Goal: Task Accomplishment & Management: Complete application form

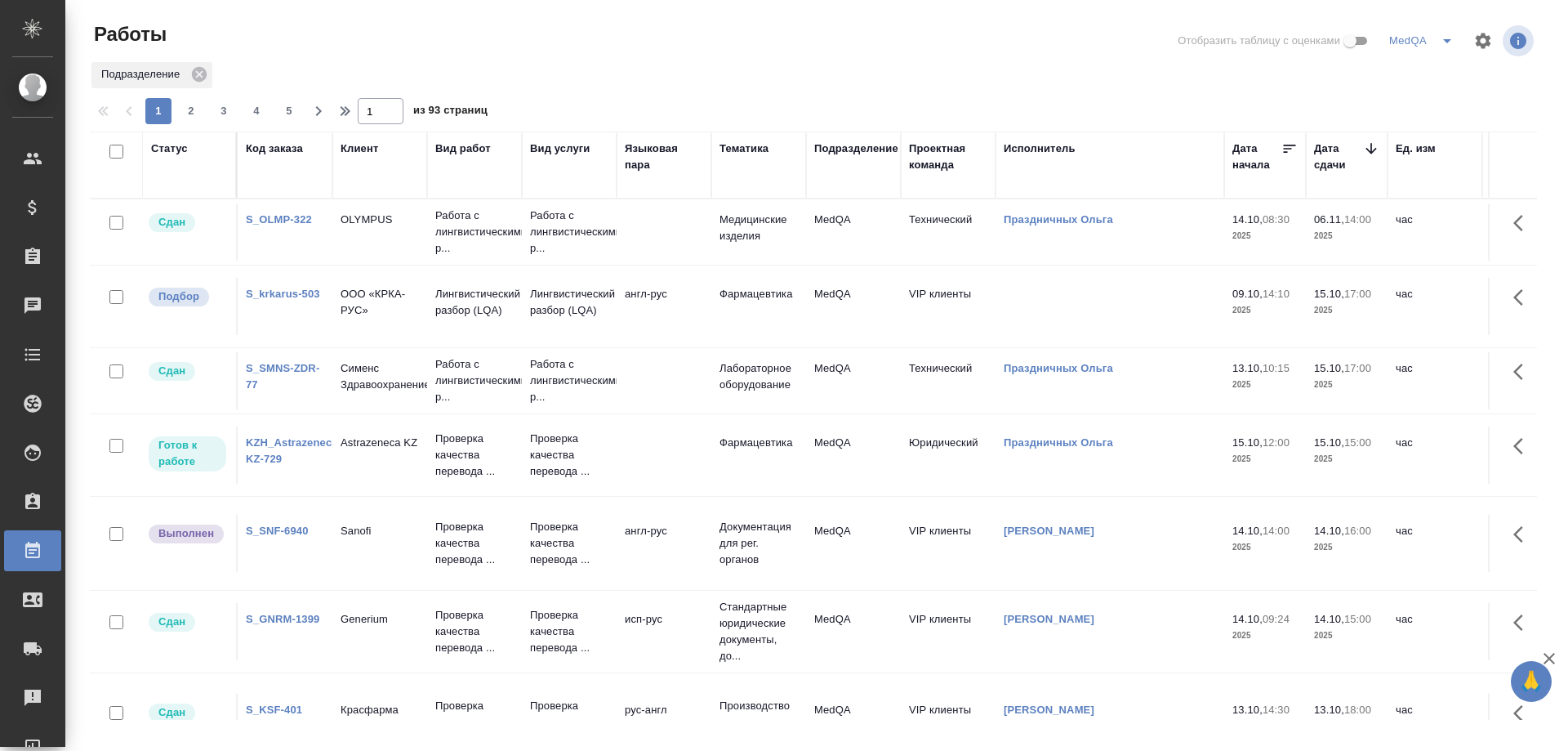
scroll to position [653, 0]
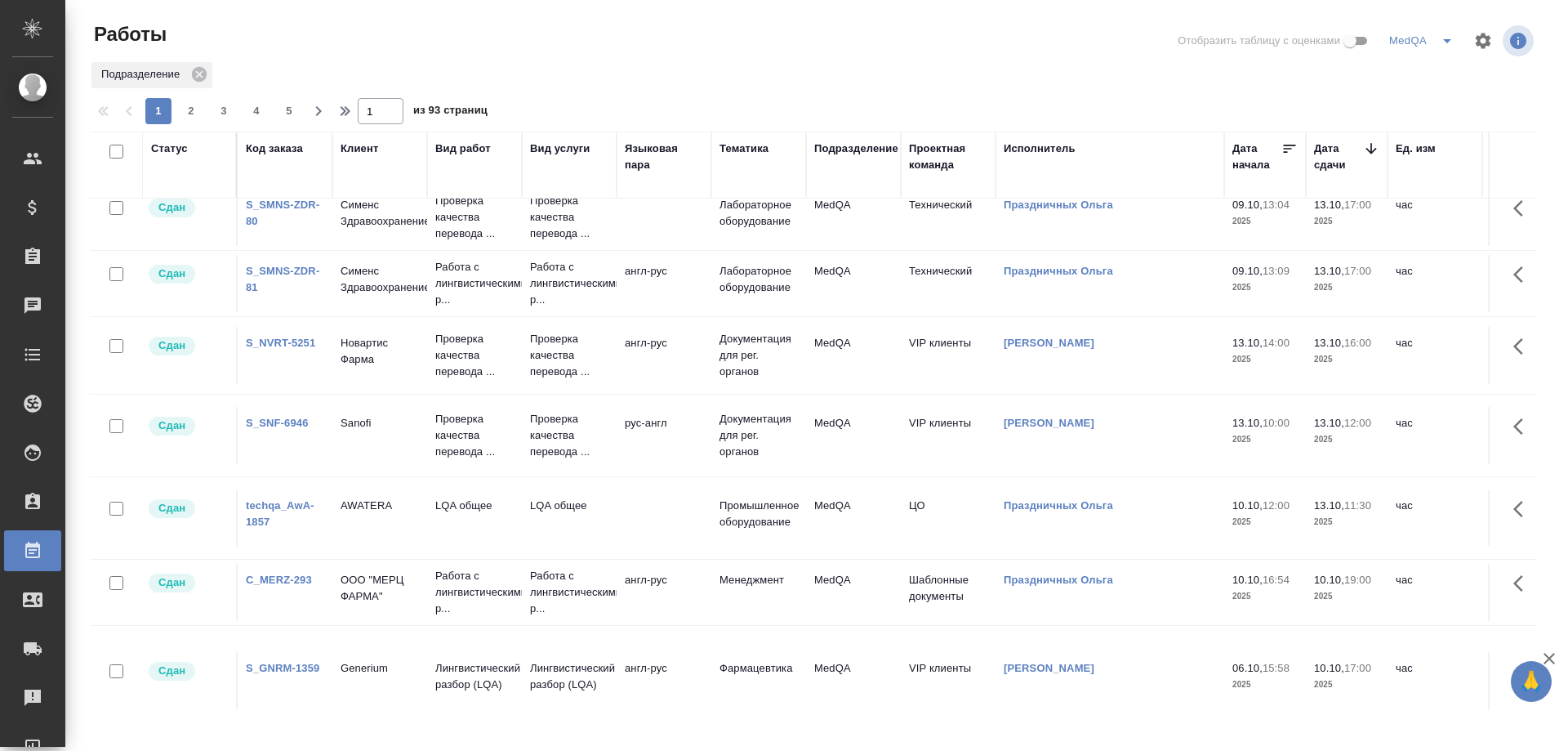
click at [274, 344] on link "S_NVRT-5251" at bounding box center [281, 343] width 70 height 12
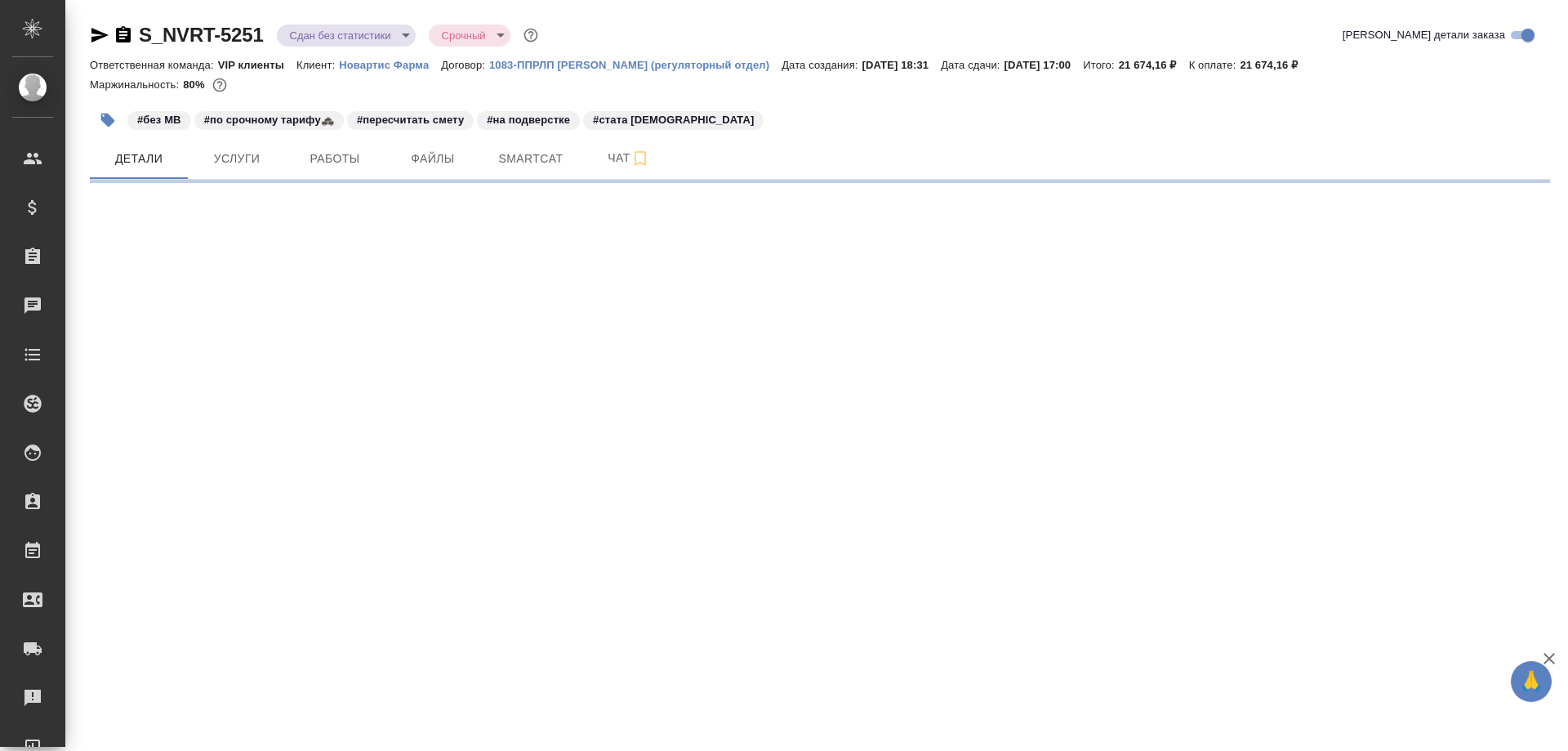
select select "RU"
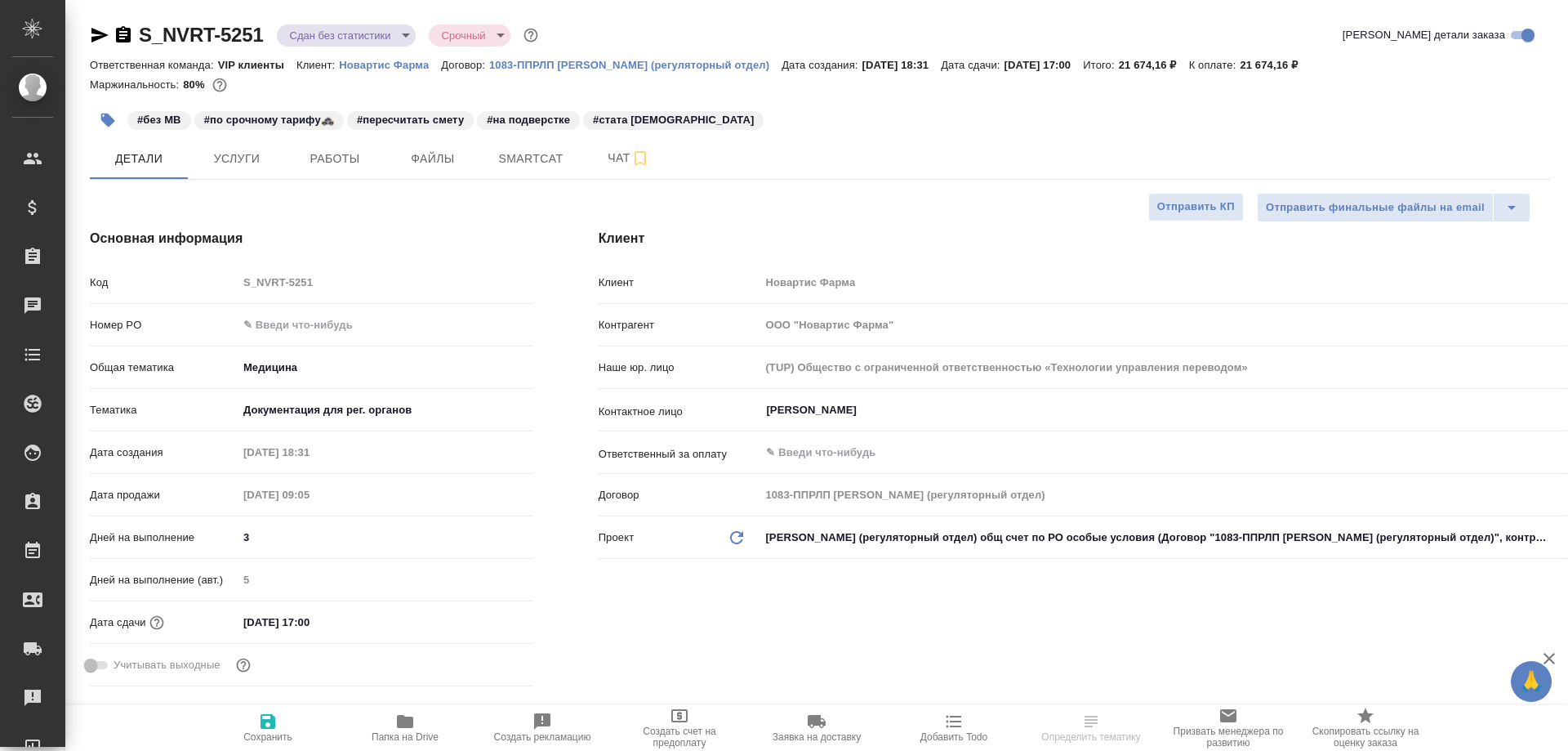
type textarea "x"
click at [409, 726] on icon "button" at bounding box center [405, 721] width 16 height 13
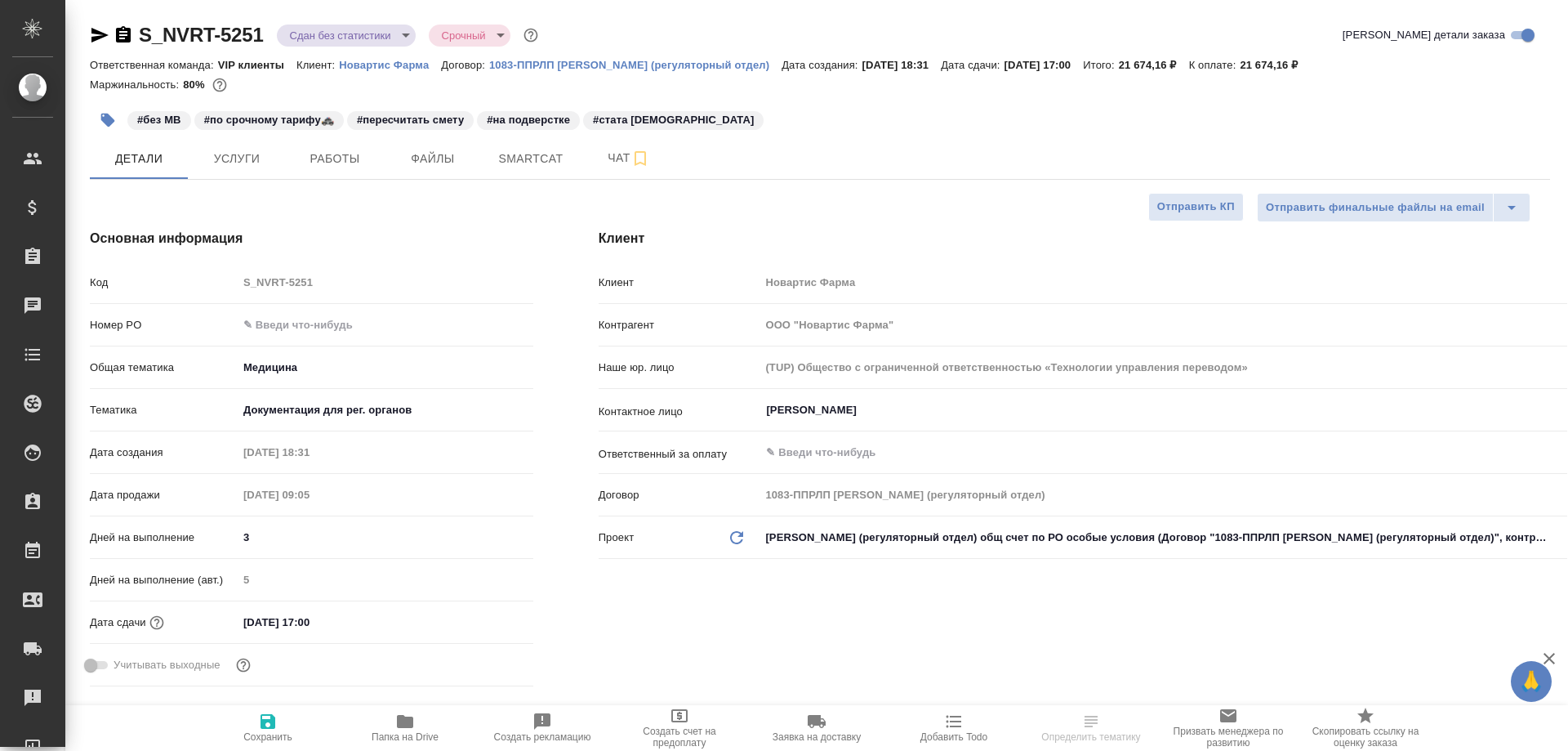
type textarea "x"
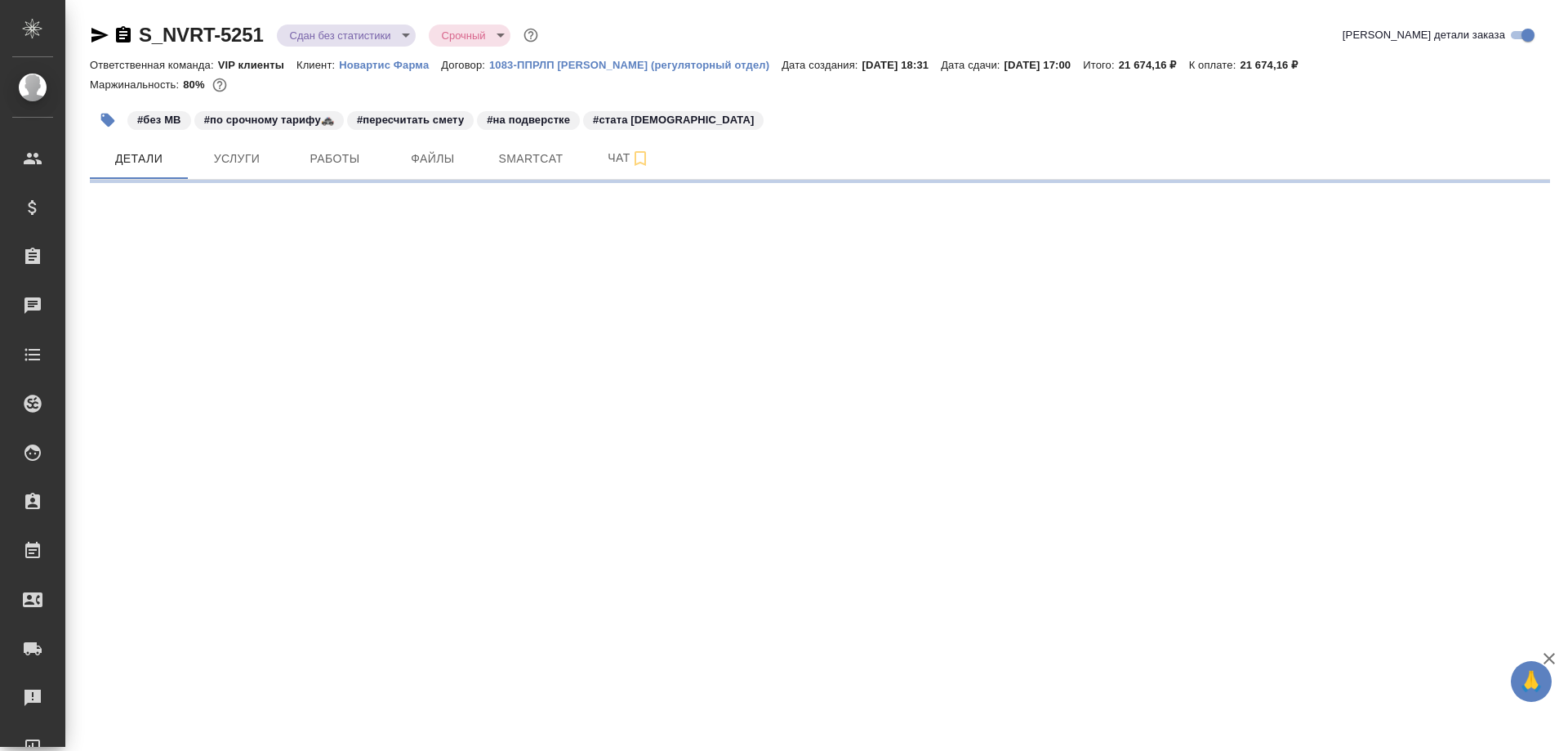
select select "RU"
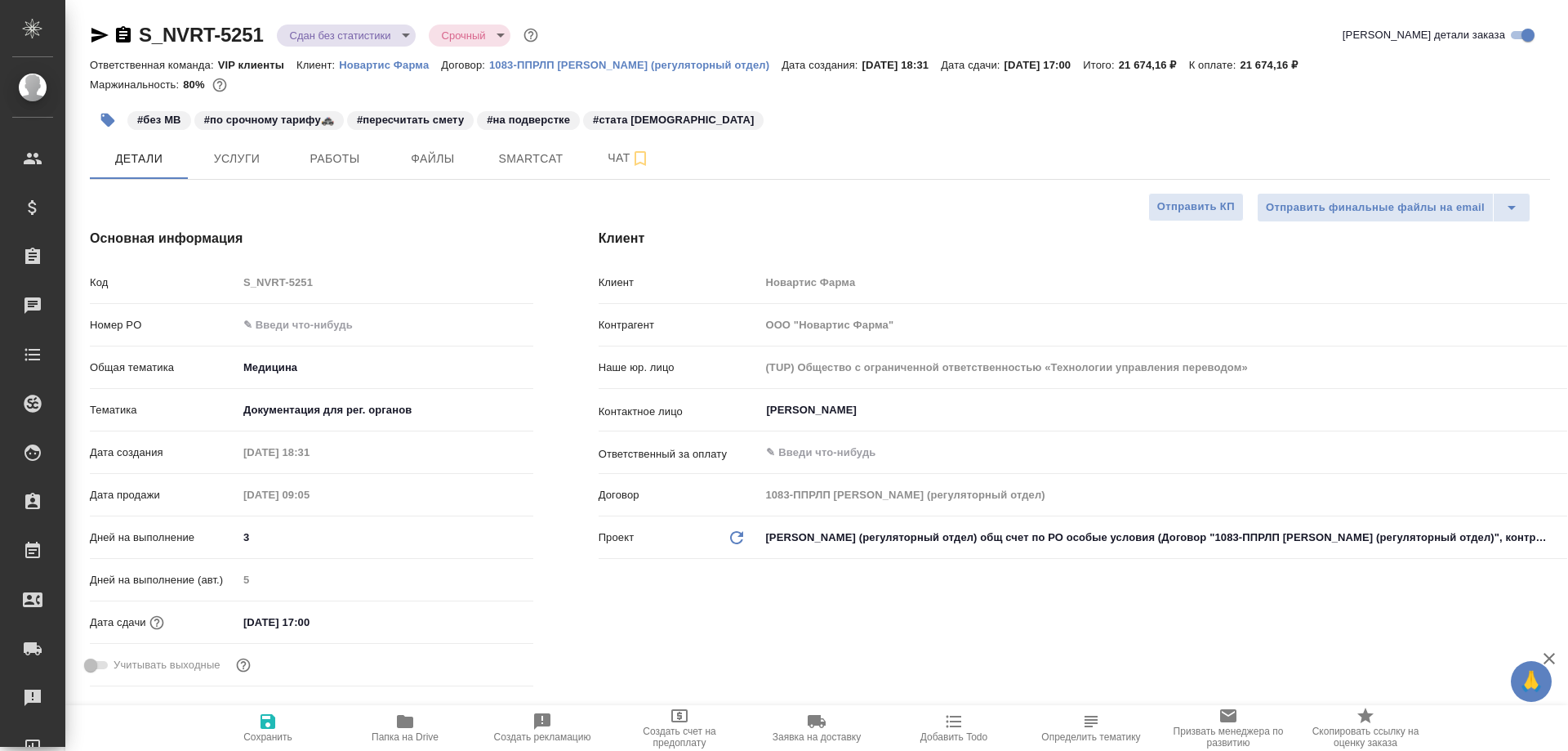
type textarea "x"
click at [412, 730] on icon "button" at bounding box center [406, 722] width 20 height 20
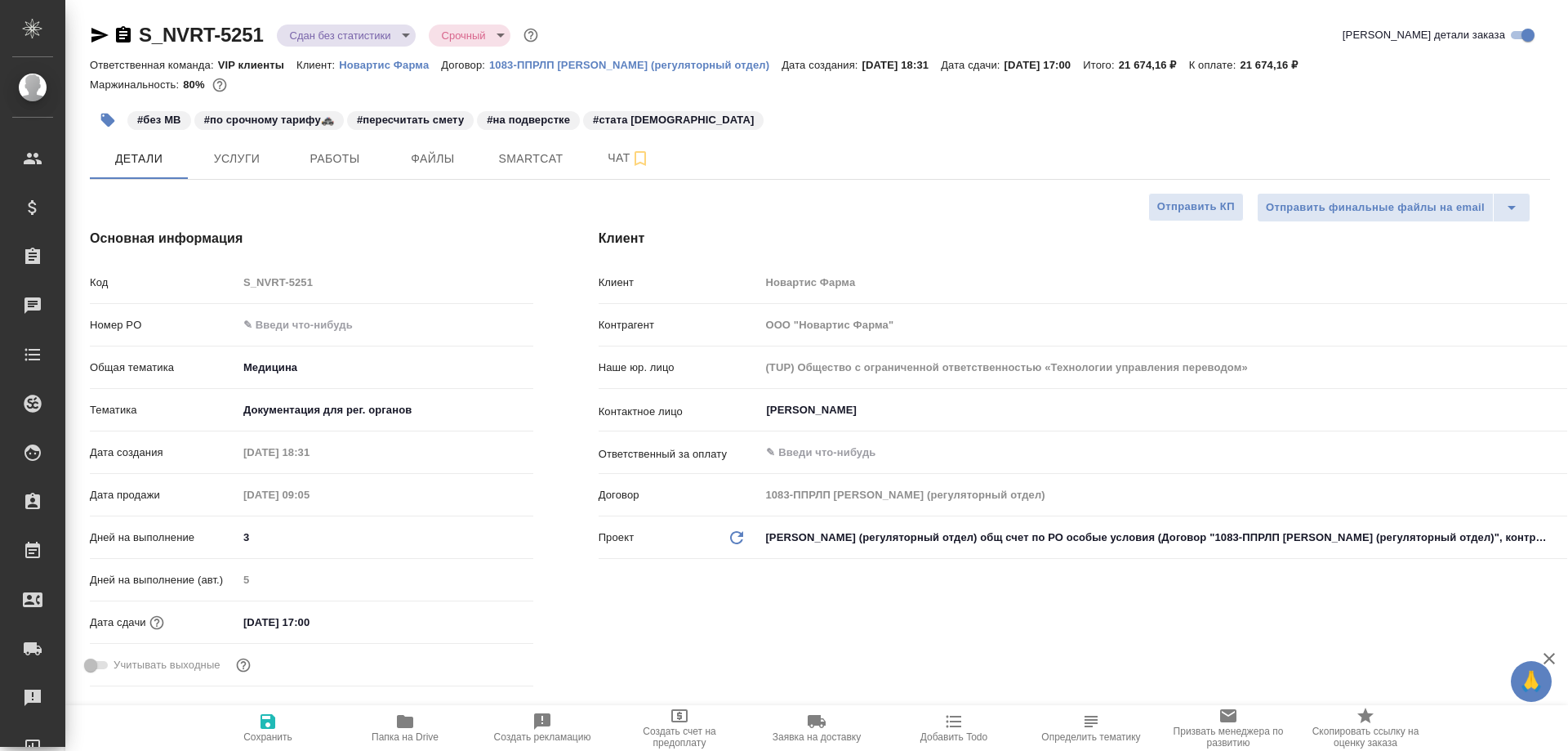
type textarea "x"
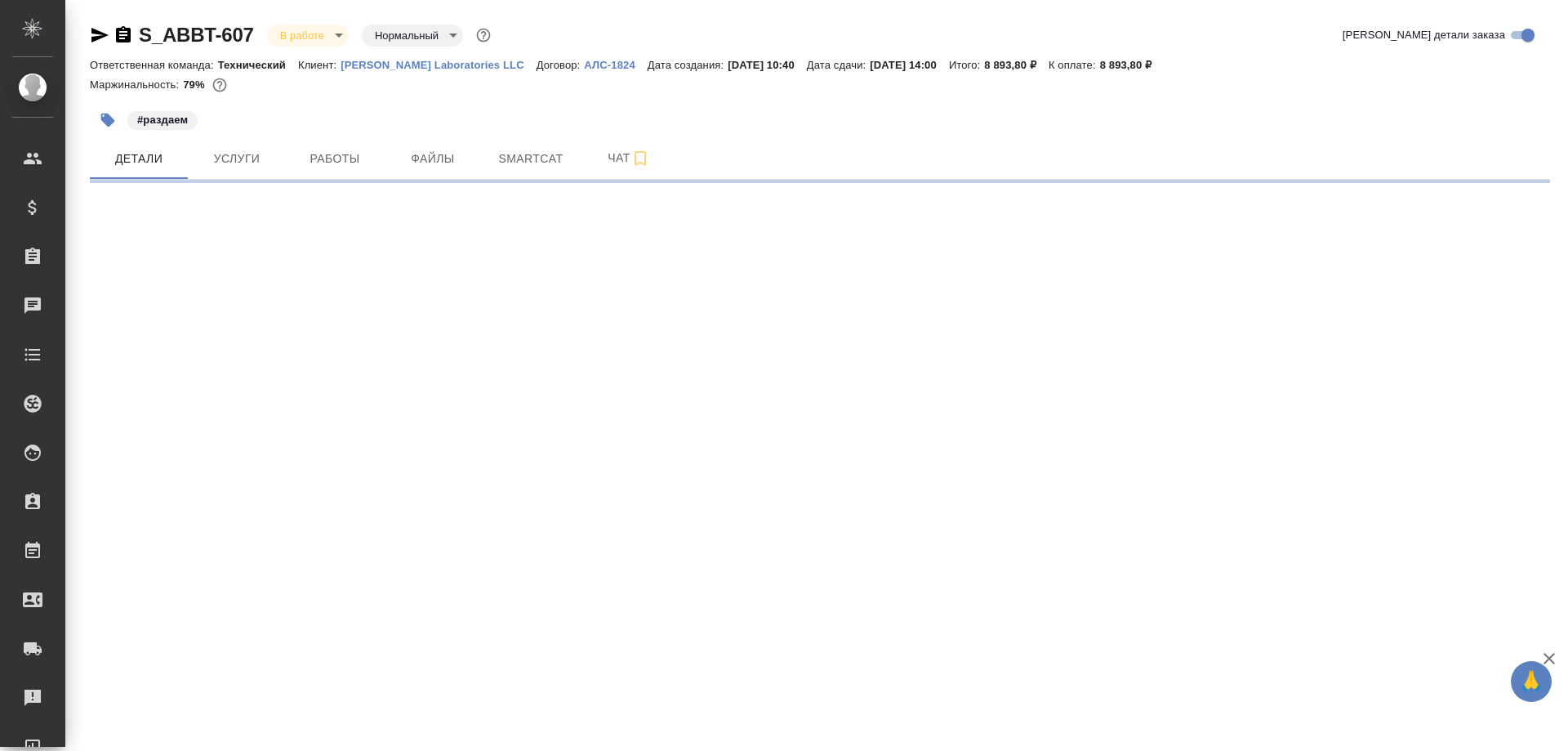
select select "RU"
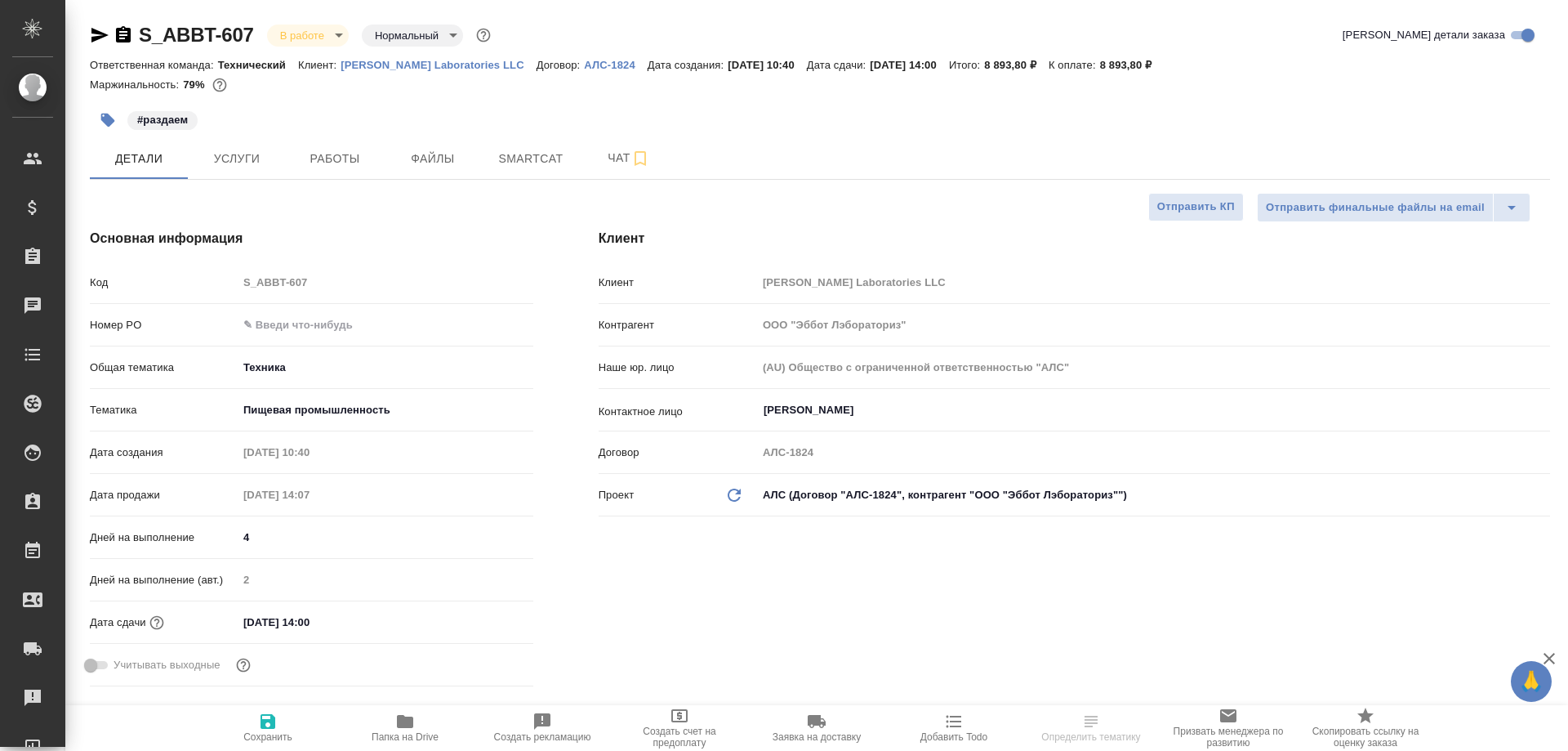
type textarea "x"
type input "Комаров Роман"
type input "[PERSON_NAME]"
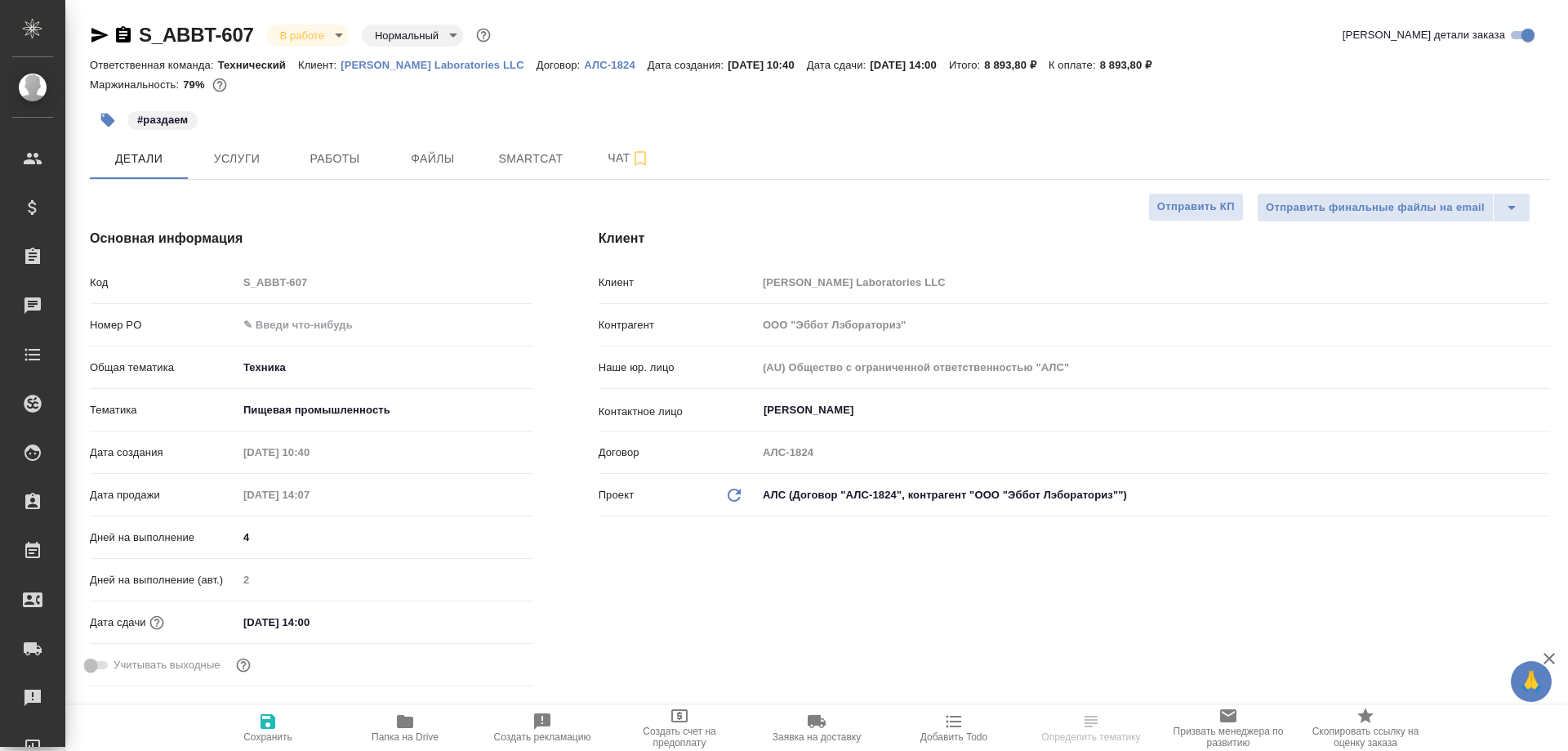
type input "Валеев Динар"
click at [409, 721] on icon "button" at bounding box center [405, 721] width 16 height 13
type textarea "x"
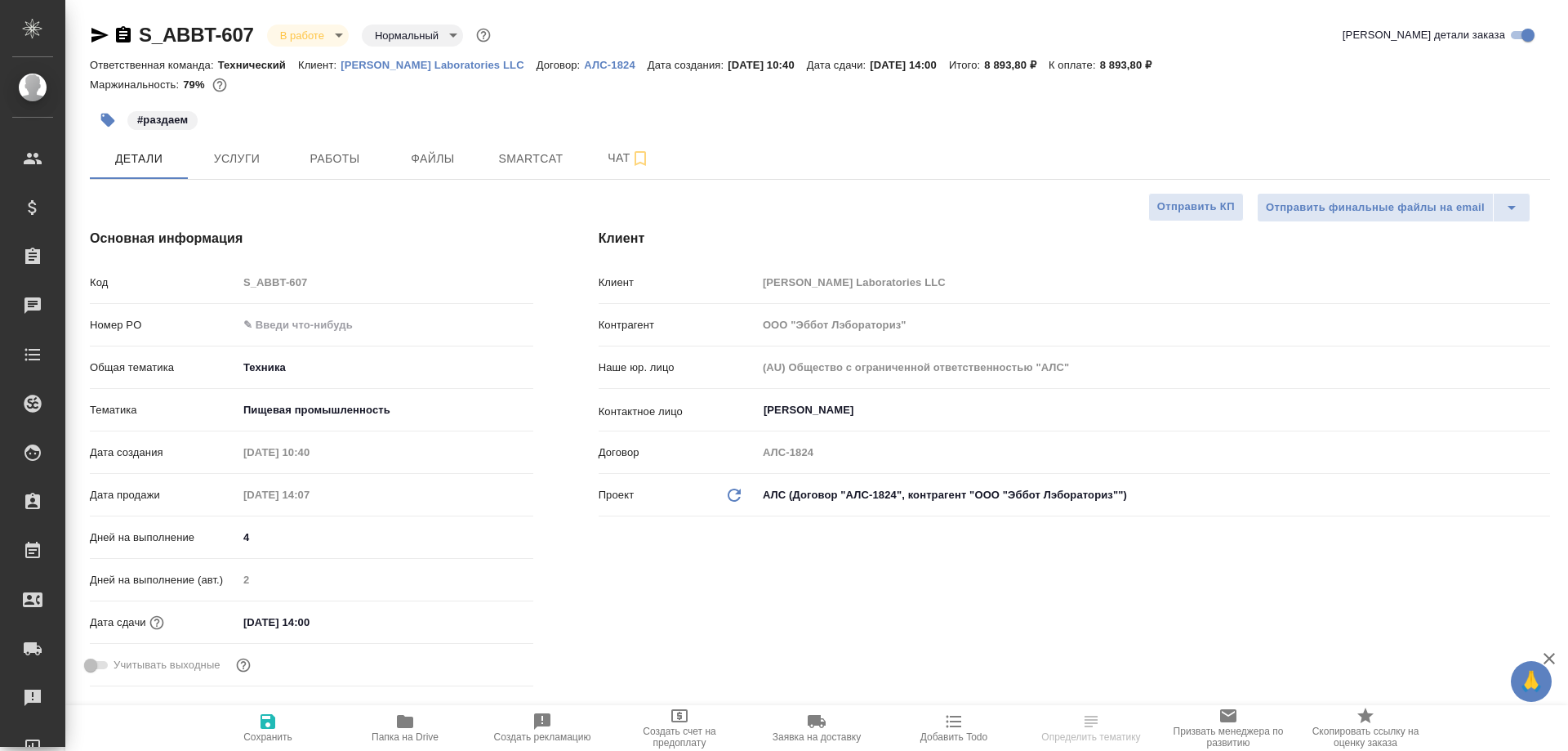
type textarea "x"
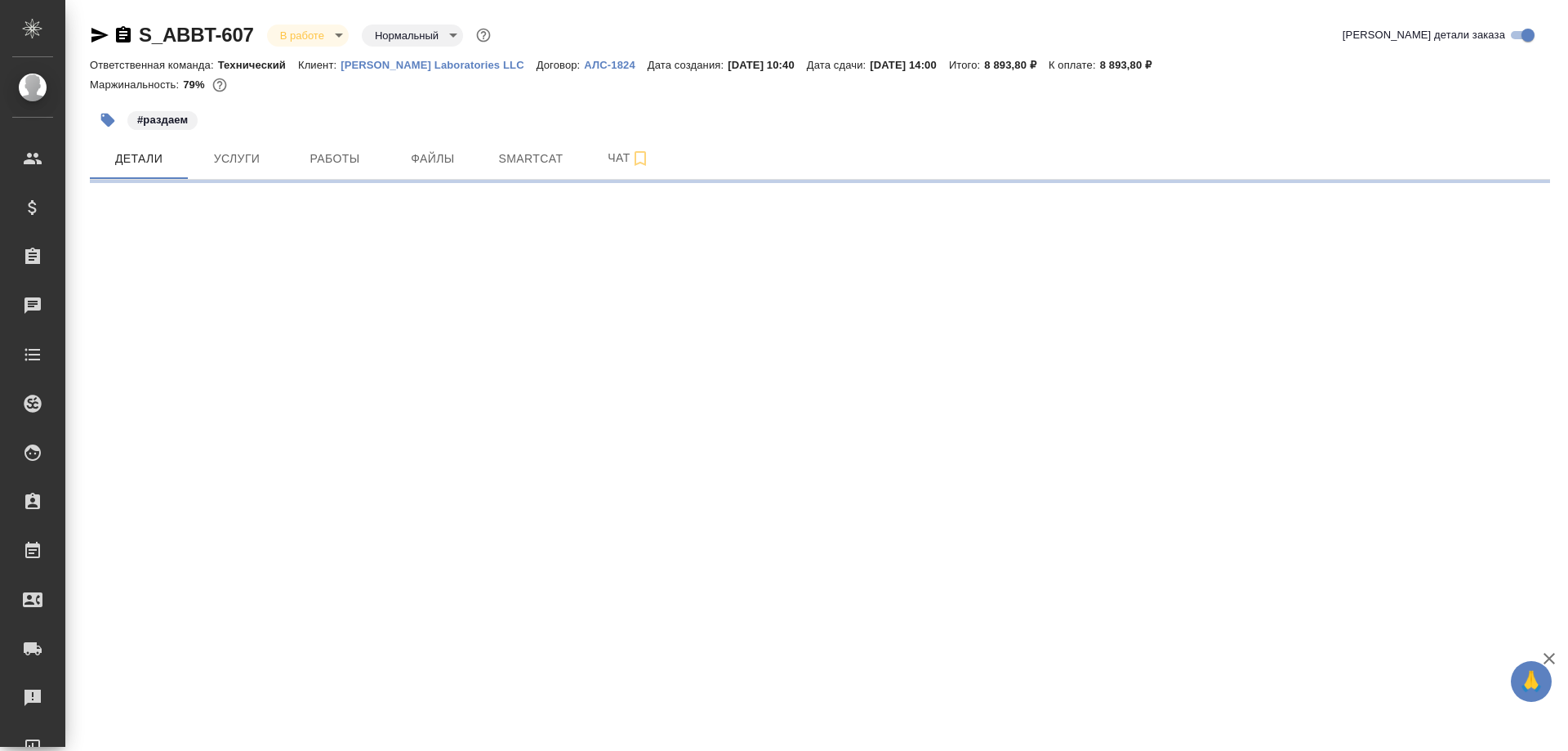
select select "RU"
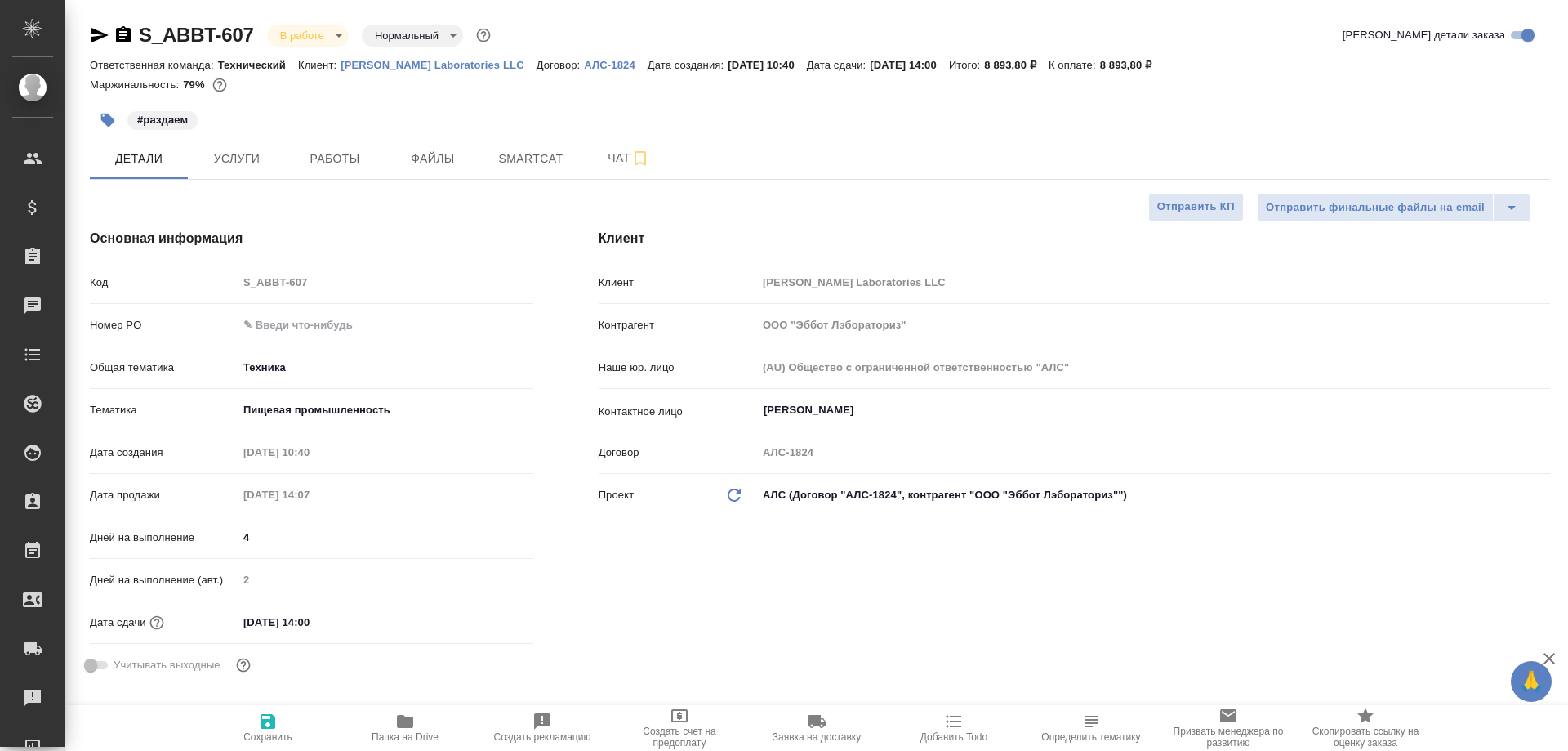
type textarea "x"
